Goal: Task Accomplishment & Management: Complete application form

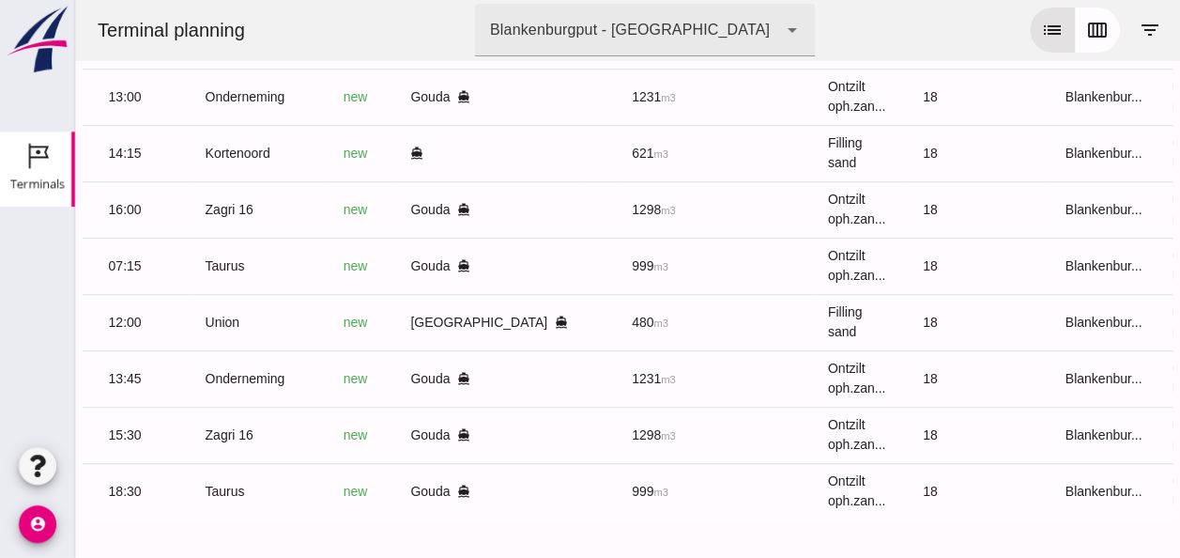
scroll to position [0, 502]
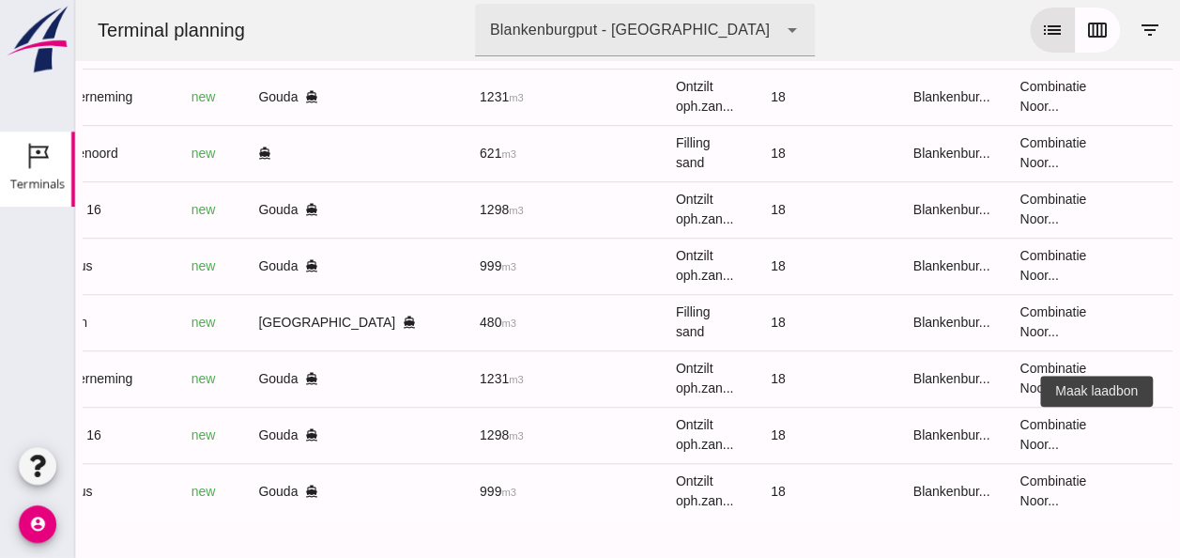
click at [1179, 426] on icon "receipt_long" at bounding box center [1188, 434] width 17 height 17
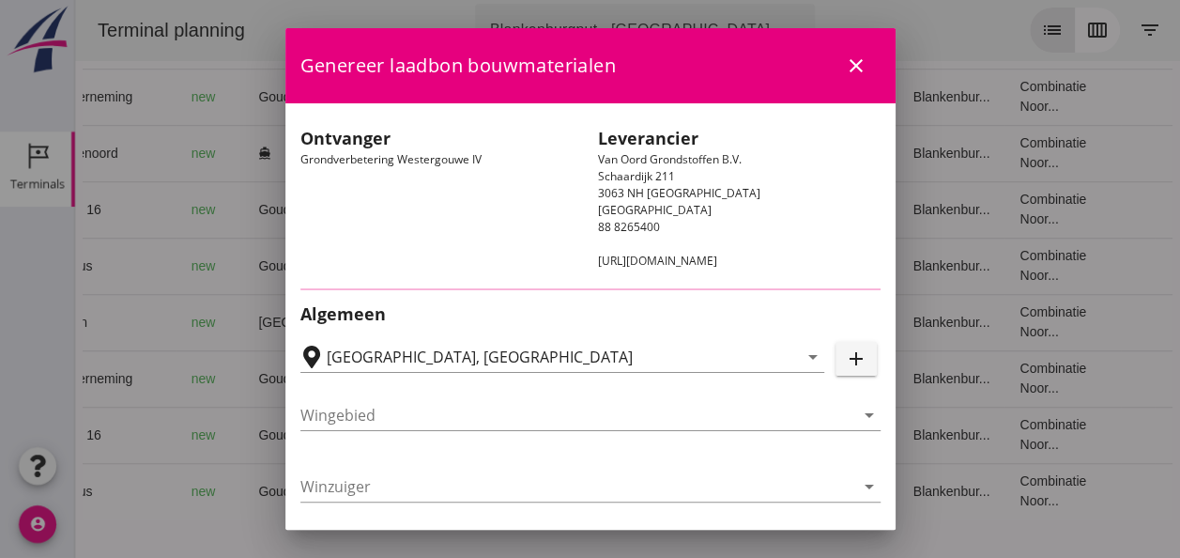
type input "Loswal Fa. J. Bos&Zonen, [GEOGRAPHIC_DATA]"
type input "Zagri 16"
type input "[PERSON_NAME]"
type input "1298"
type input "Ontzilt oph.zand [75] (6120)"
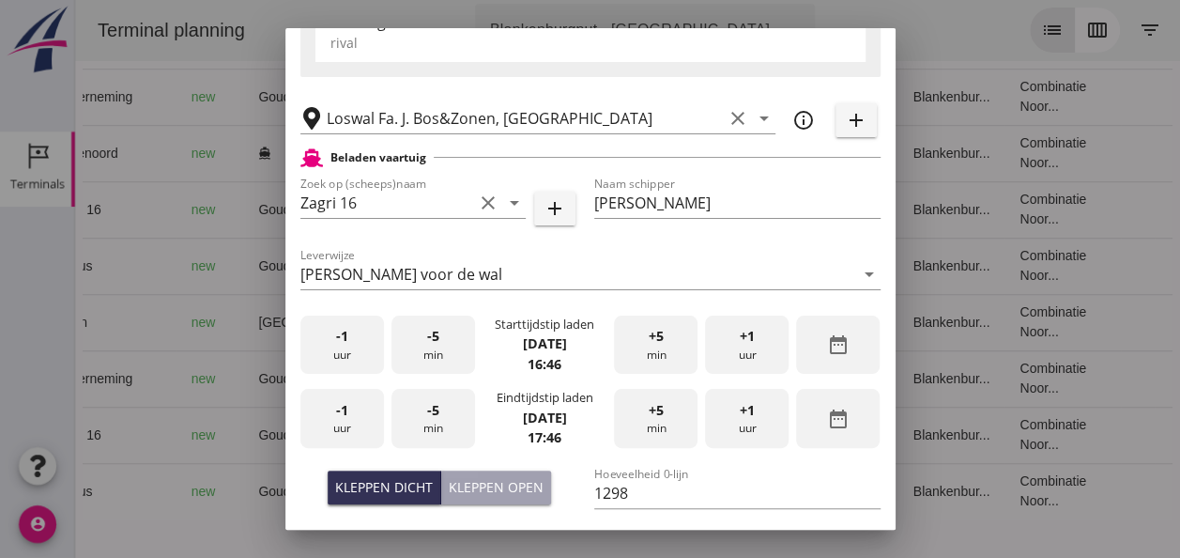
scroll to position [376, 0]
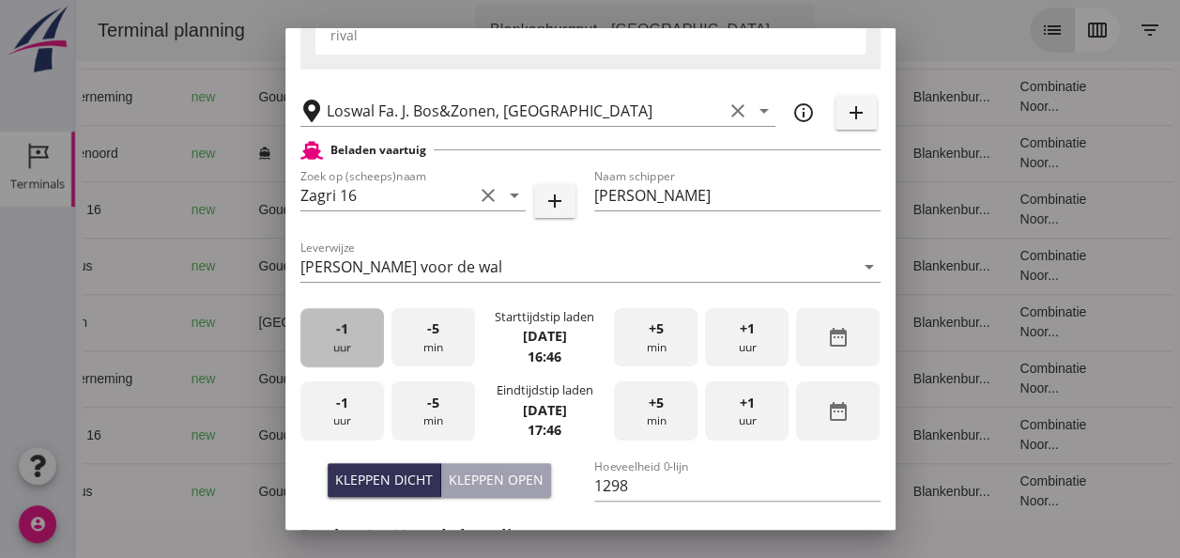
click at [370, 336] on div "-1 uur" at bounding box center [342, 337] width 84 height 59
click at [420, 341] on div "-5 min" at bounding box center [433, 337] width 84 height 59
click at [428, 343] on div "-5 min" at bounding box center [433, 337] width 84 height 59
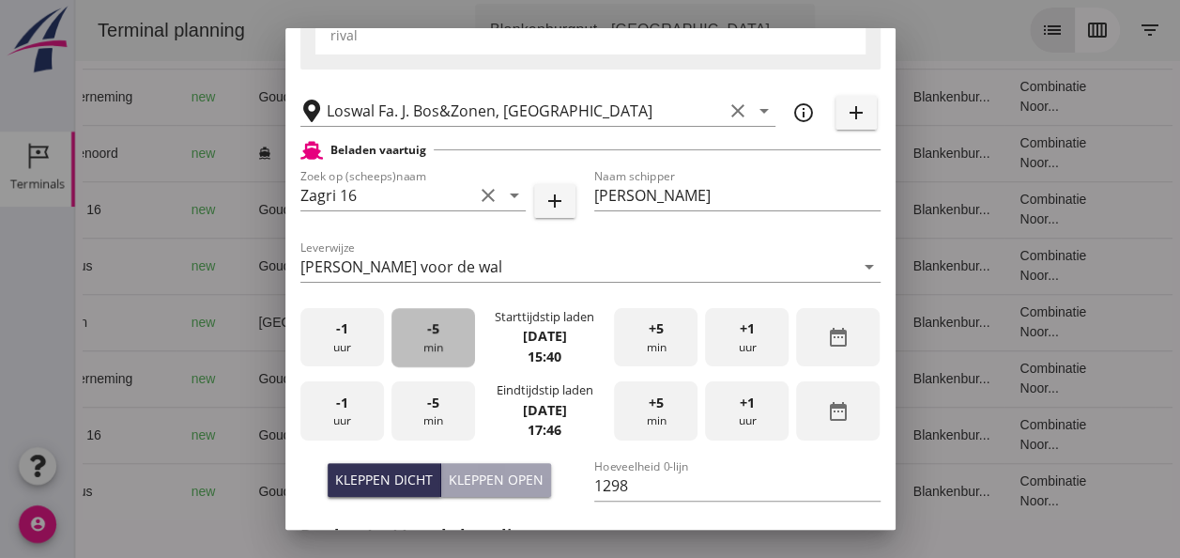
click at [430, 343] on div "-5 min" at bounding box center [433, 337] width 84 height 59
drag, startPoint x: 356, startPoint y: 410, endPoint x: 374, endPoint y: 408, distance: 17.9
click at [360, 410] on div "-1 uur" at bounding box center [342, 410] width 84 height 59
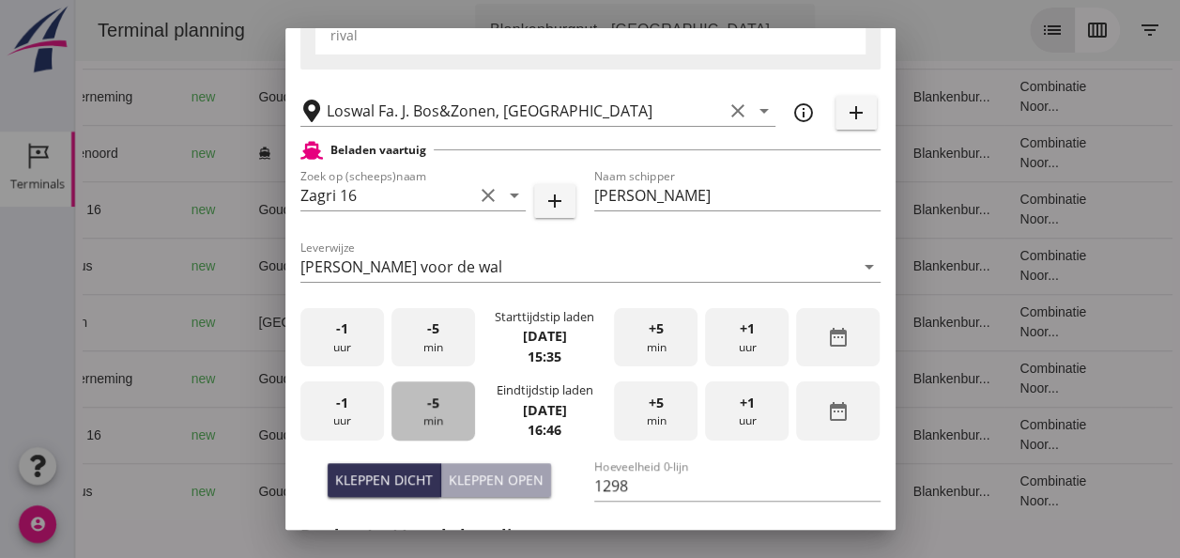
click at [443, 411] on div "-5 min" at bounding box center [433, 410] width 84 height 59
click at [444, 411] on div "-5 min" at bounding box center [433, 410] width 84 height 59
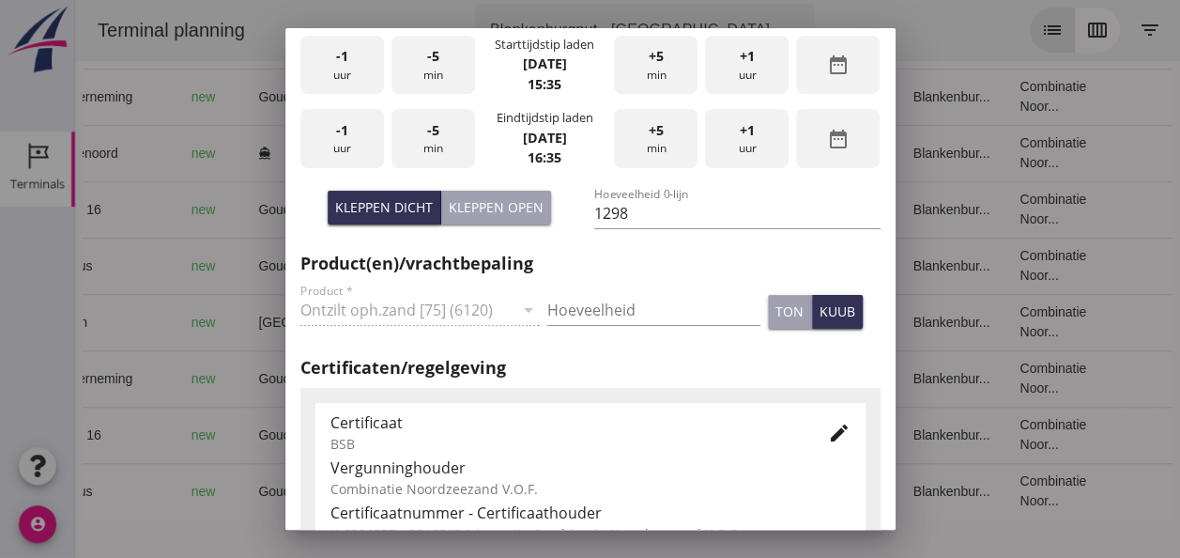
scroll to position [657, 0]
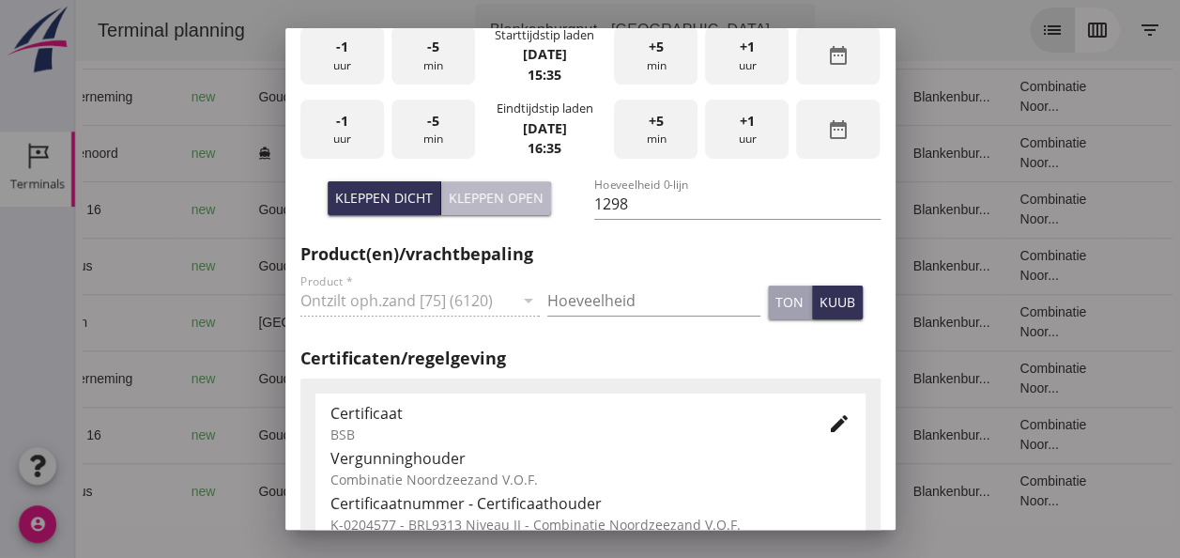
click at [487, 202] on div "Kleppen open" at bounding box center [496, 198] width 95 height 20
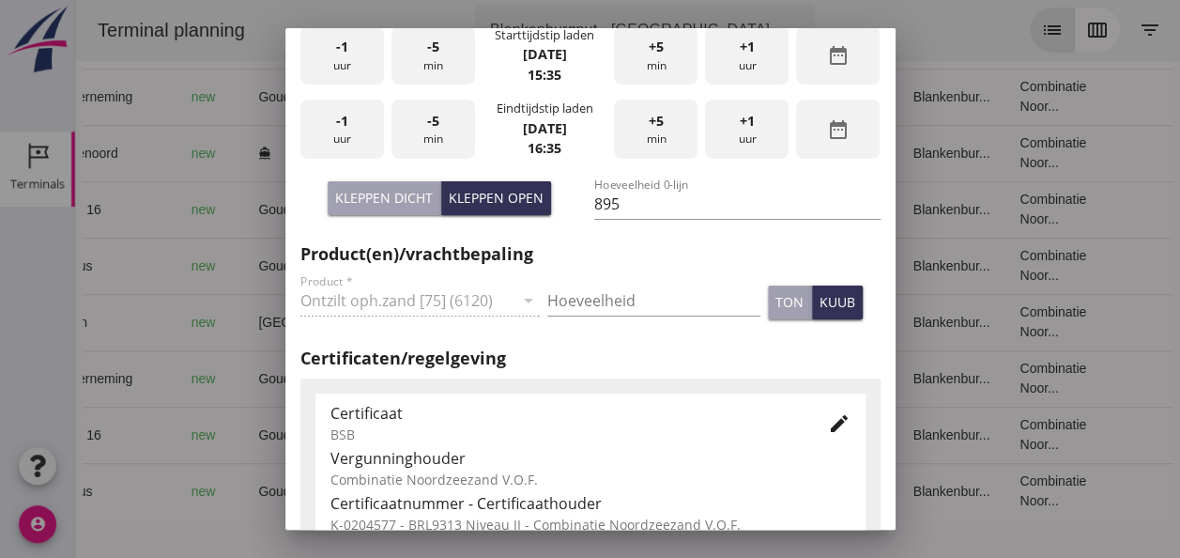
click at [397, 194] on div "Kleppen dicht" at bounding box center [384, 198] width 98 height 20
type input "1298"
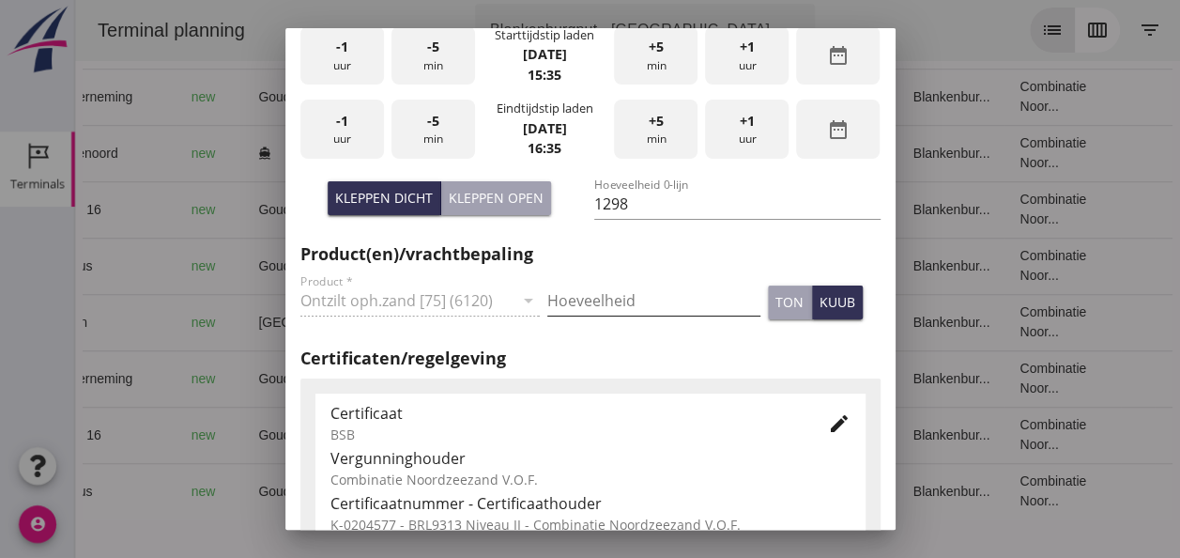
click at [573, 299] on input "Hoeveelheid" at bounding box center [653, 300] width 213 height 30
type input "1298"
click at [820, 299] on div "kuub" at bounding box center [838, 302] width 36 height 20
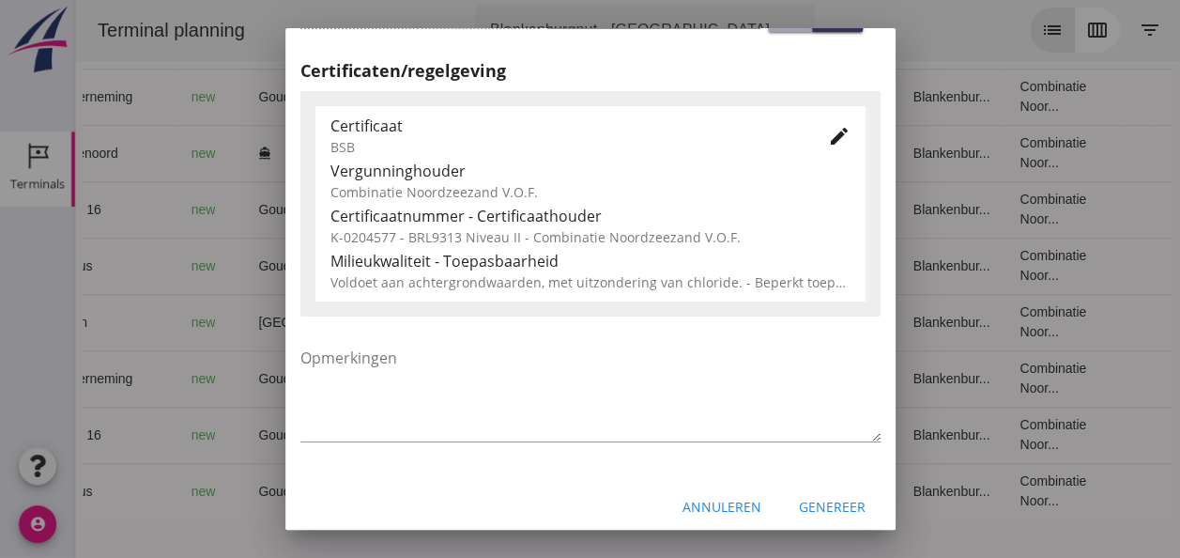
scroll to position [957, 0]
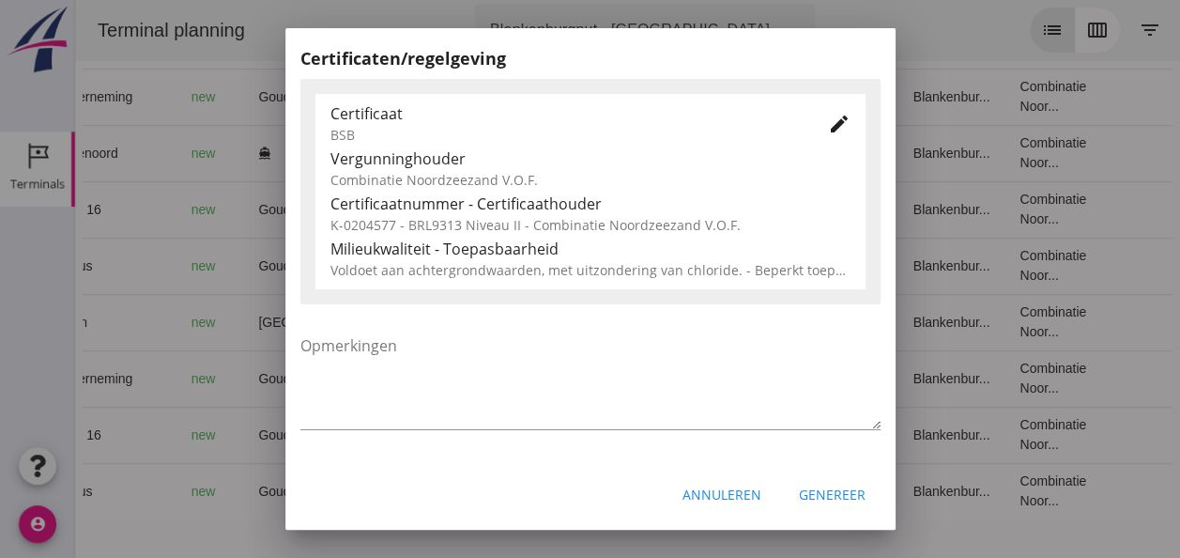
click at [814, 487] on div "Genereer" at bounding box center [832, 494] width 67 height 20
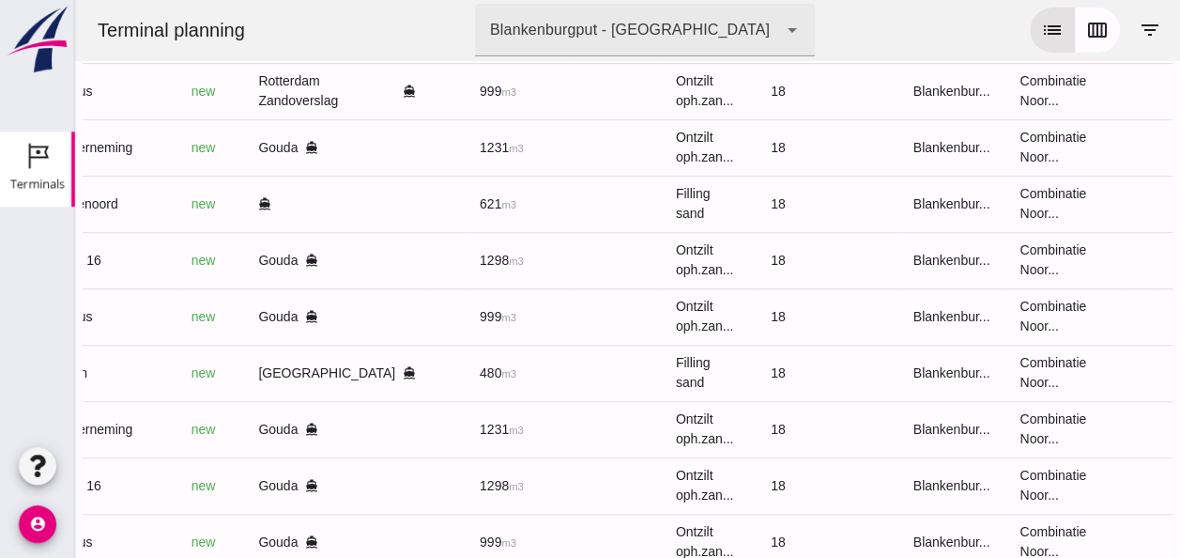
scroll to position [471, 0]
